Goal: Browse casually

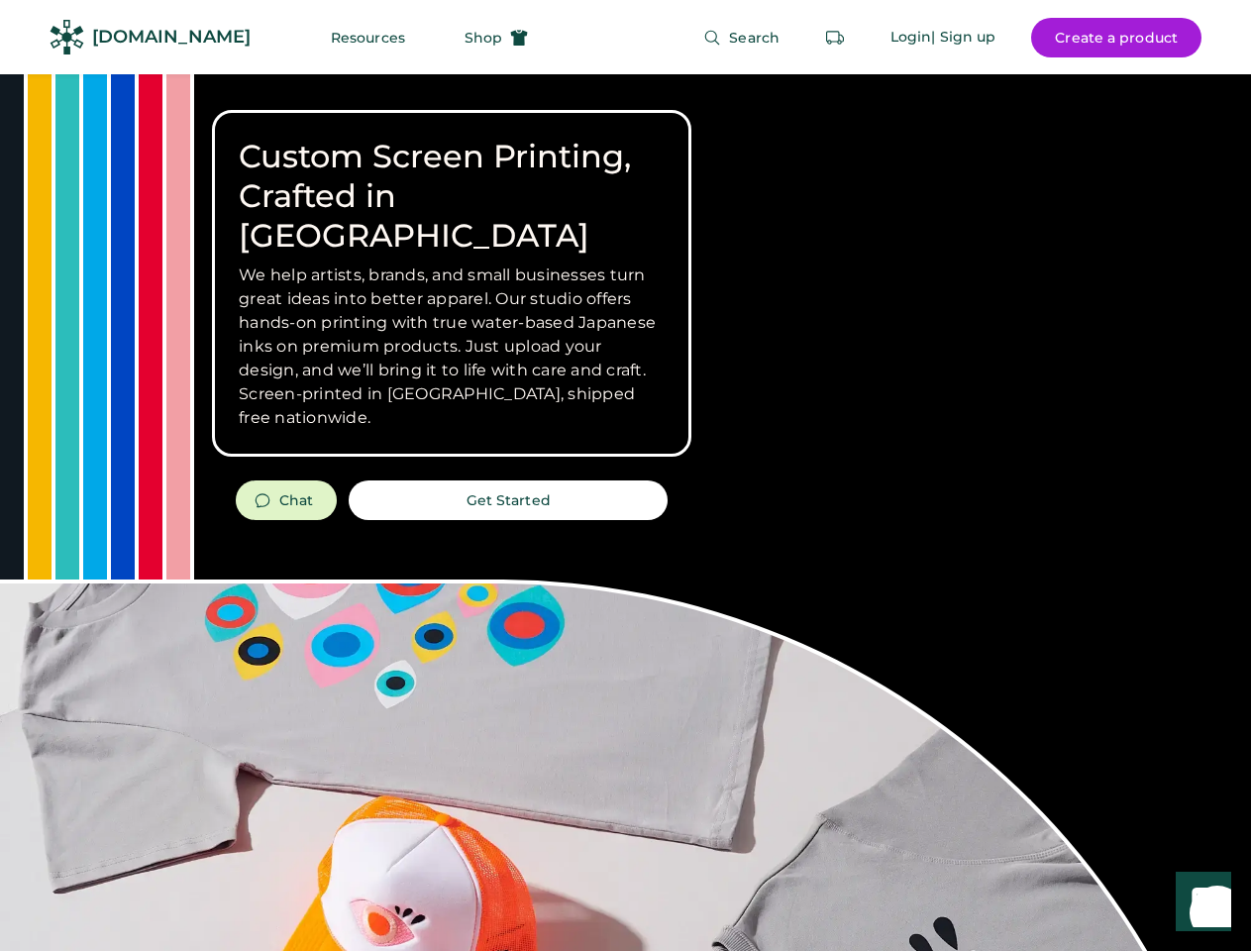
click at [625, 476] on div "Custom Screen Printing, Crafted in [GEOGRAPHIC_DATA] We help artists, brands, a…" at bounding box center [625, 703] width 1251 height 1258
click at [625, 512] on div "Custom Screen Printing, Crafted in [GEOGRAPHIC_DATA] We help artists, brands, a…" at bounding box center [625, 703] width 1251 height 1258
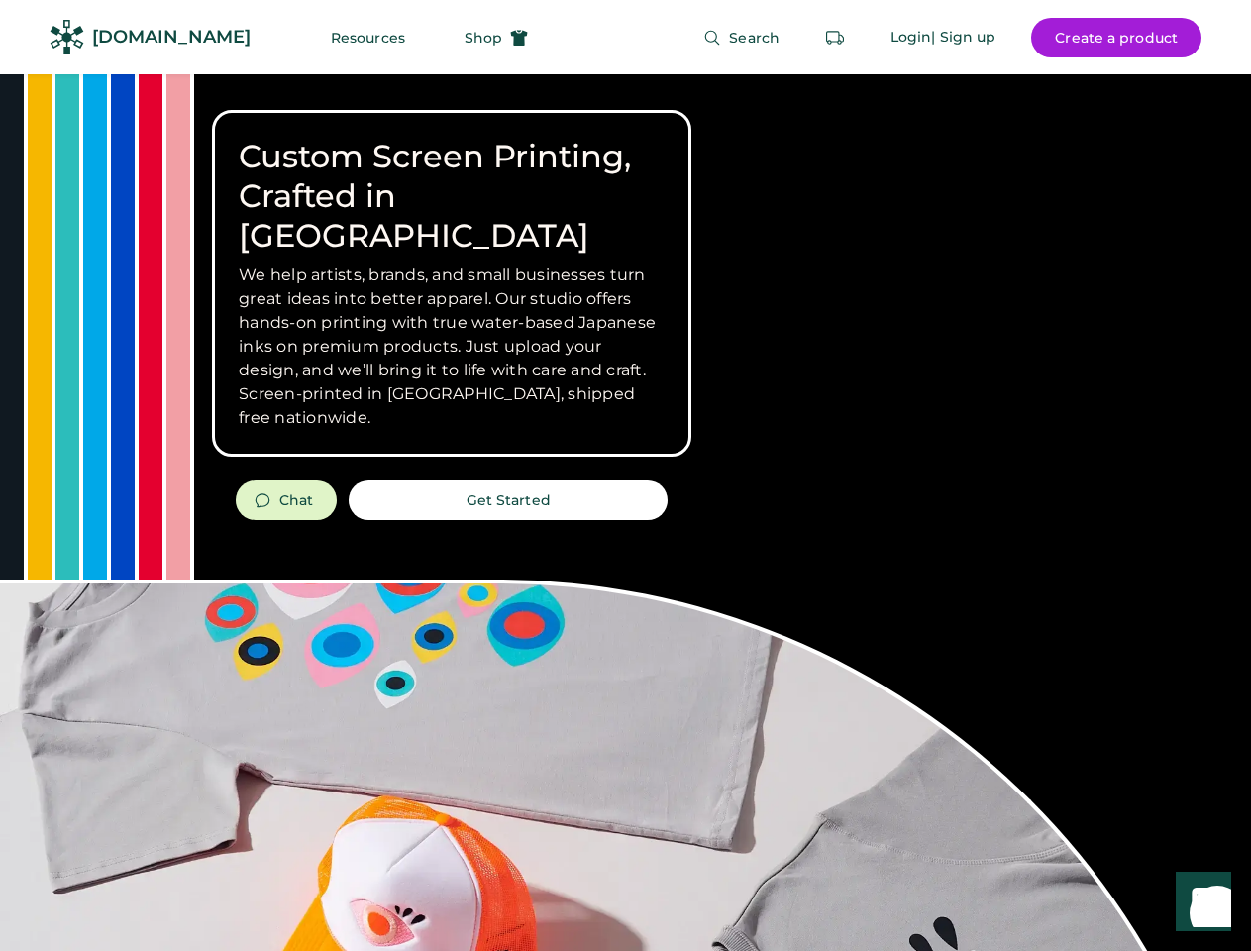
click at [625, 512] on div "Custom Screen Printing, Crafted in [GEOGRAPHIC_DATA] We help artists, brands, a…" at bounding box center [625, 703] width 1251 height 1258
click at [452, 283] on h3 "We help artists, brands, and small businesses turn great ideas into better appa…" at bounding box center [452, 347] width 426 height 166
click at [452, 264] on h3 "We help artists, brands, and small businesses turn great ideas into better appa…" at bounding box center [452, 347] width 426 height 166
click at [452, 176] on h1 "Custom Screen Printing, Crafted in [GEOGRAPHIC_DATA]" at bounding box center [452, 196] width 426 height 119
